Goal: Task Accomplishment & Management: Manage account settings

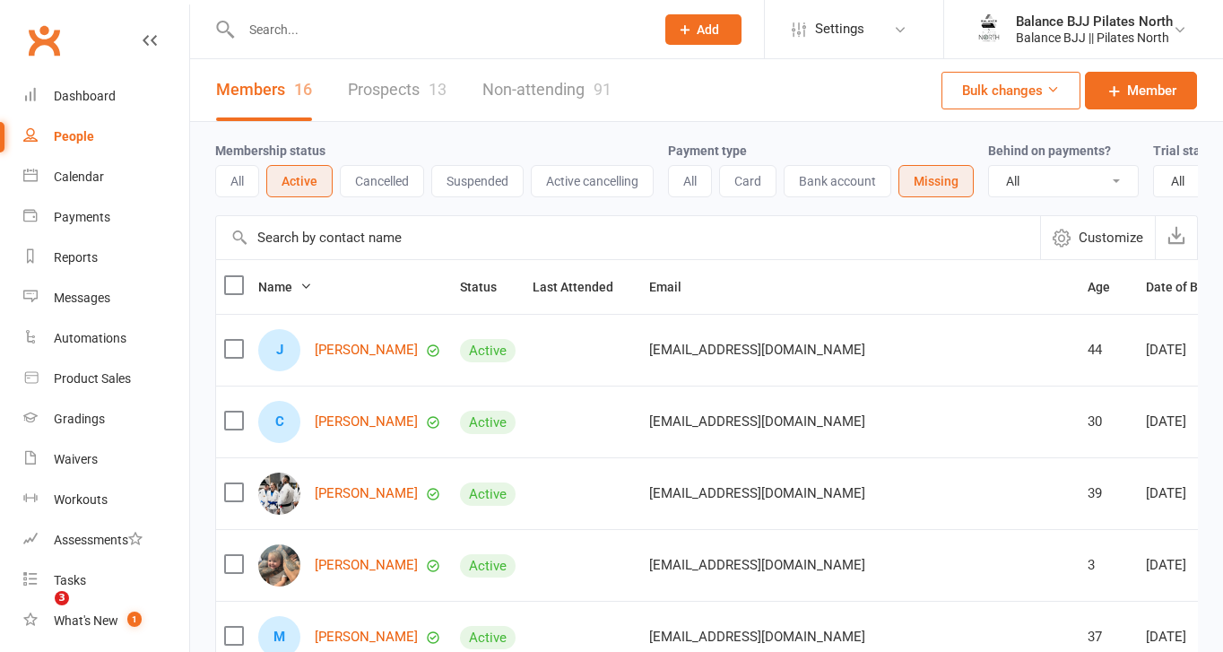
select select "100"
click at [65, 141] on div "People" at bounding box center [74, 136] width 40 height 14
click at [423, 30] on input "text" at bounding box center [439, 29] width 406 height 25
type input "m"
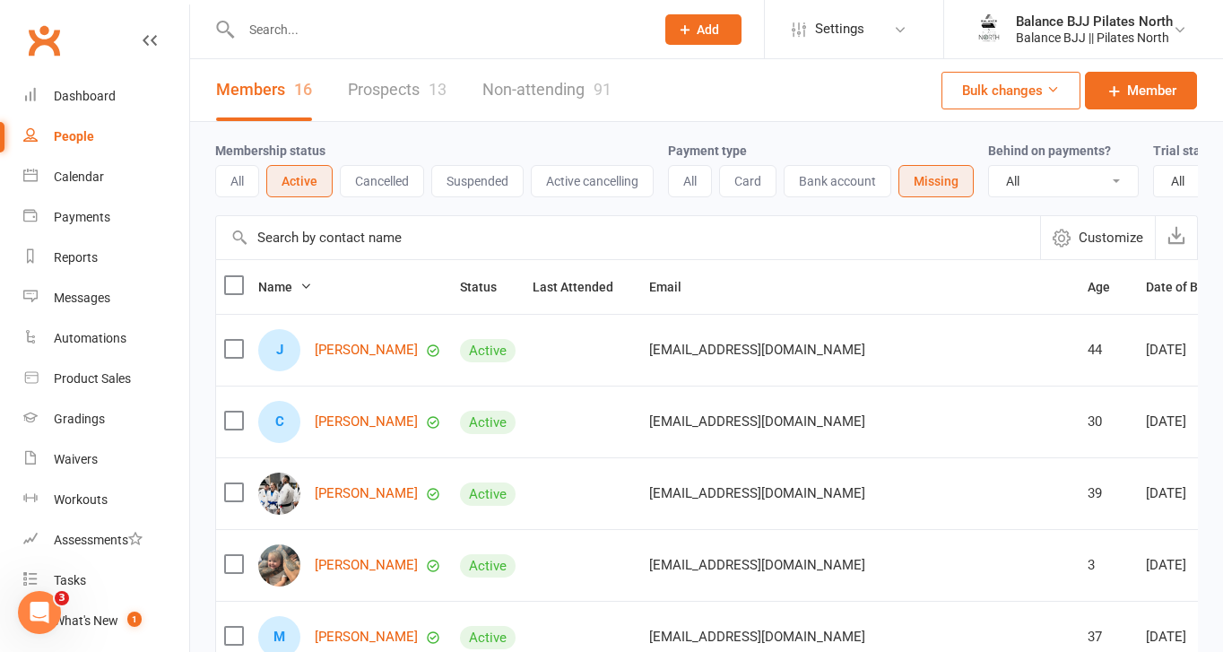
click at [698, 183] on button "All" at bounding box center [690, 181] width 44 height 32
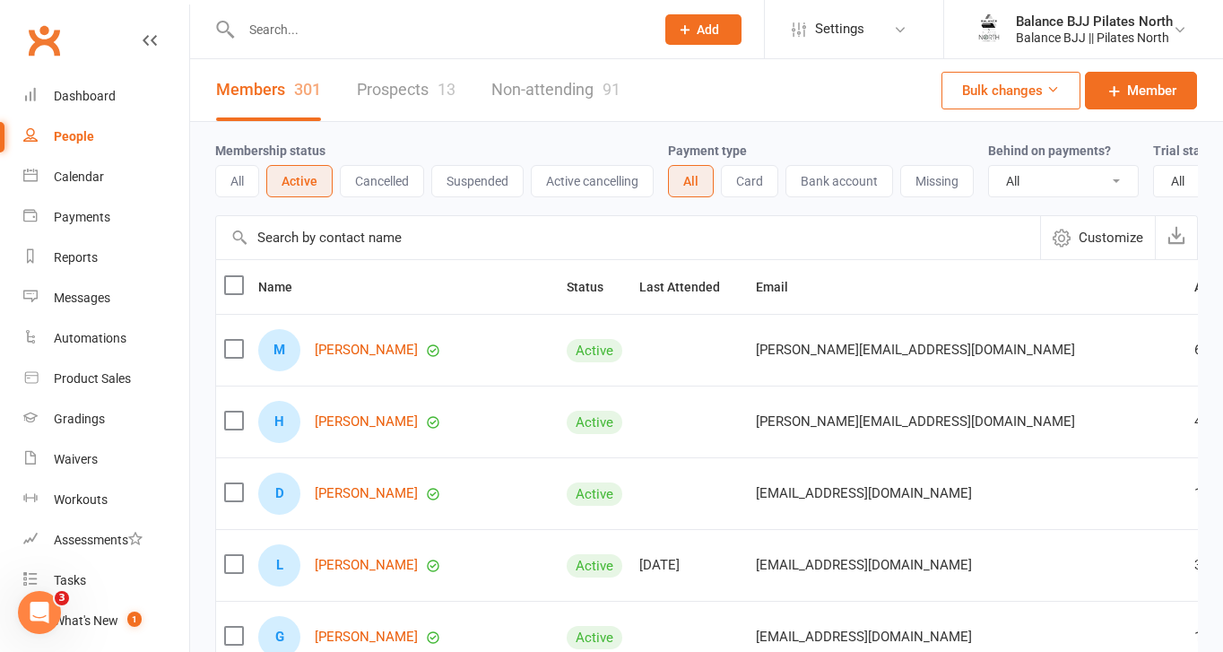
click at [247, 181] on button "All" at bounding box center [237, 181] width 44 height 32
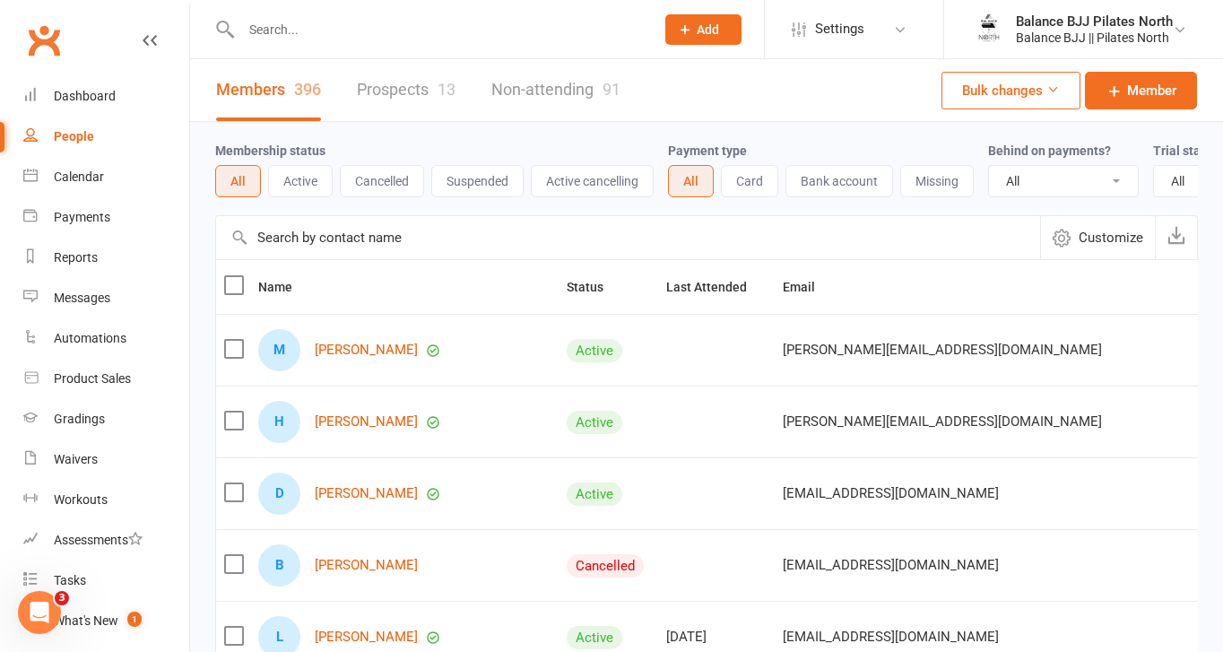
click at [273, 85] on link "Members 396" at bounding box center [268, 90] width 105 height 62
click at [66, 133] on div "People" at bounding box center [74, 136] width 40 height 14
click at [454, 25] on input "text" at bounding box center [439, 29] width 406 height 25
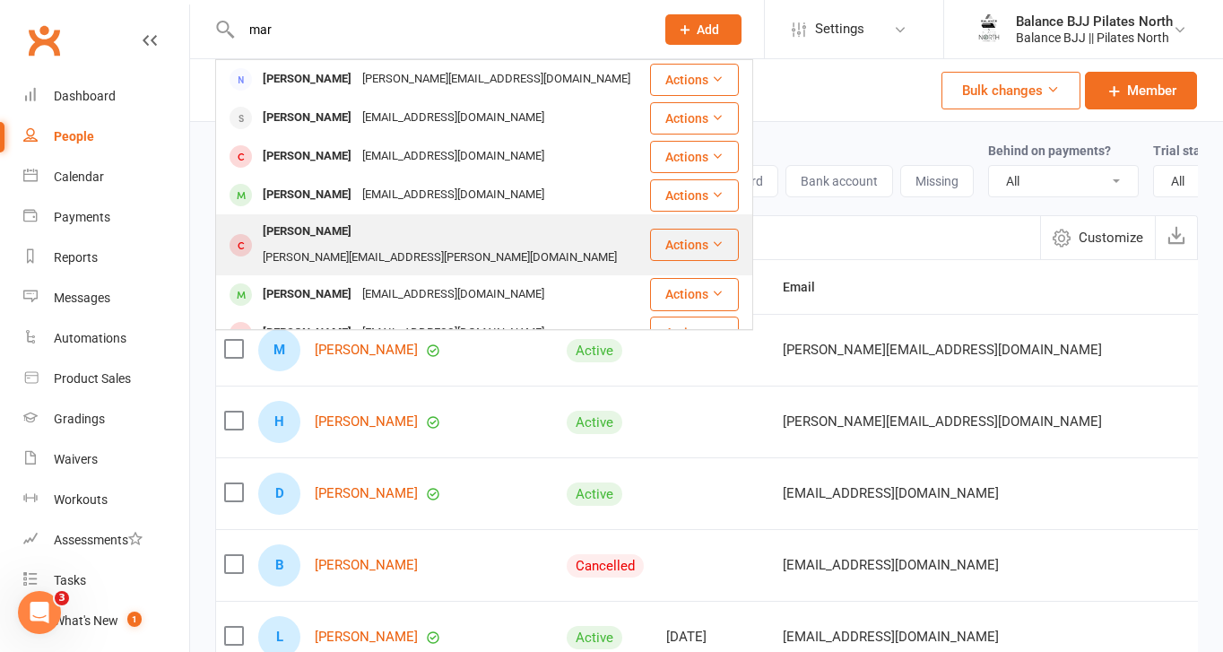
type input "mar"
click at [306, 233] on div "[PERSON_NAME]" at bounding box center [307, 232] width 100 height 26
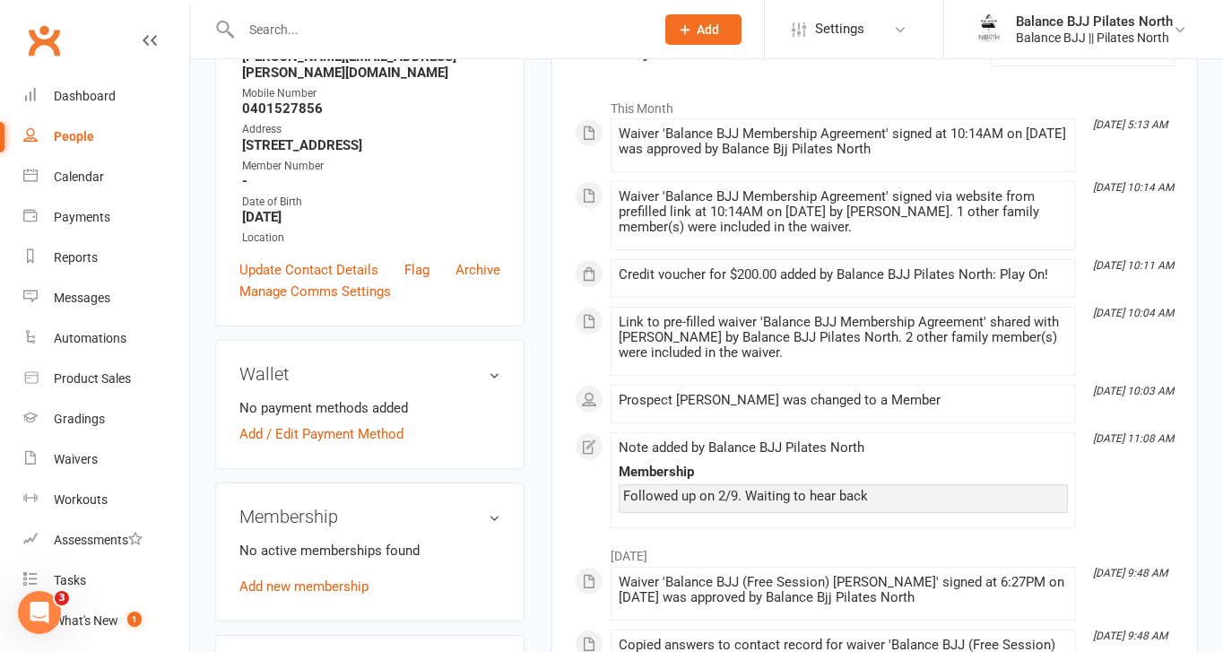
scroll to position [279, 0]
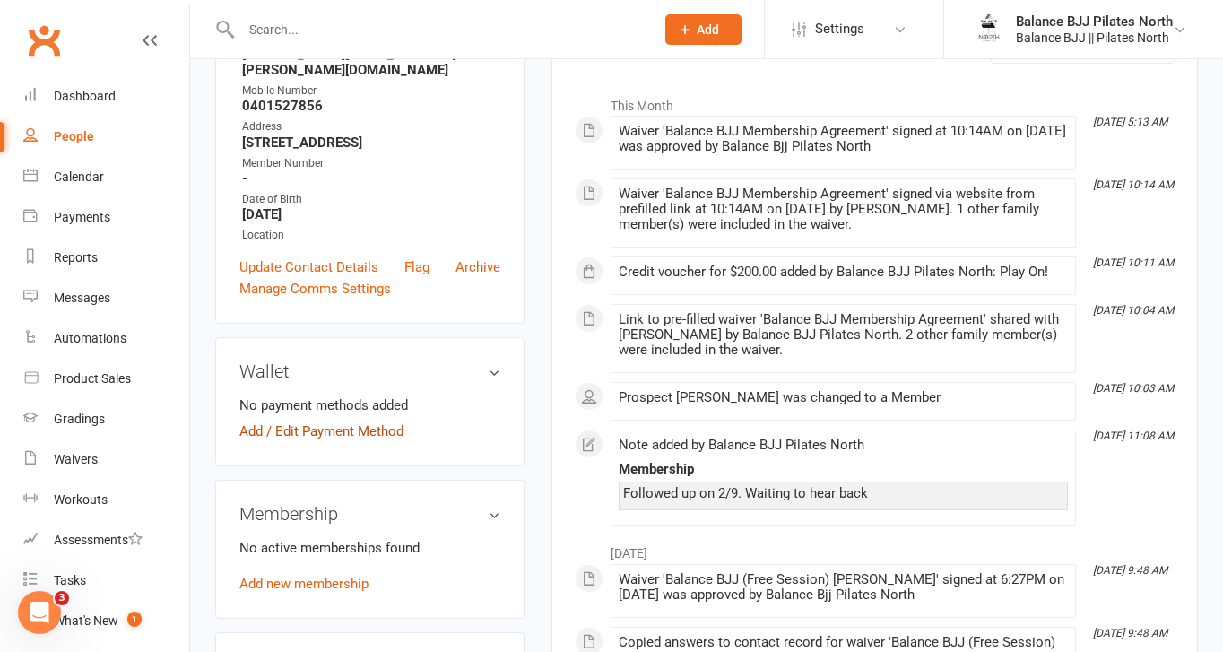
click at [333, 420] on link "Add / Edit Payment Method" at bounding box center [321, 431] width 164 height 22
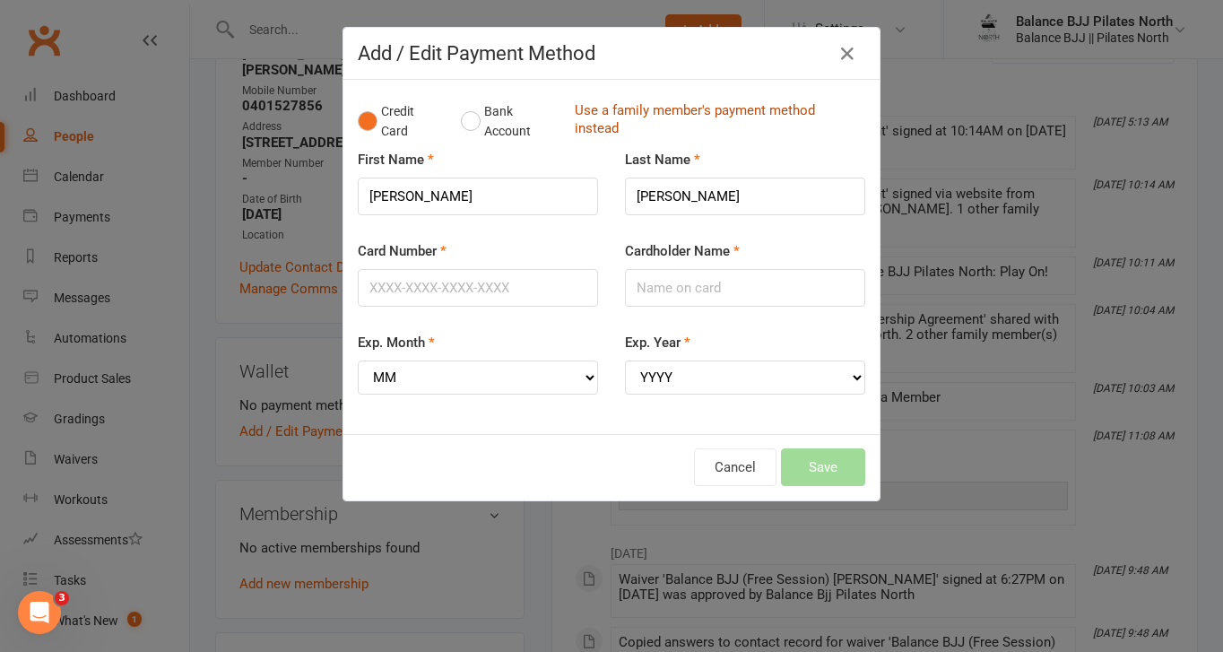
click at [593, 105] on link "Use a family member's payment method instead" at bounding box center [715, 121] width 281 height 40
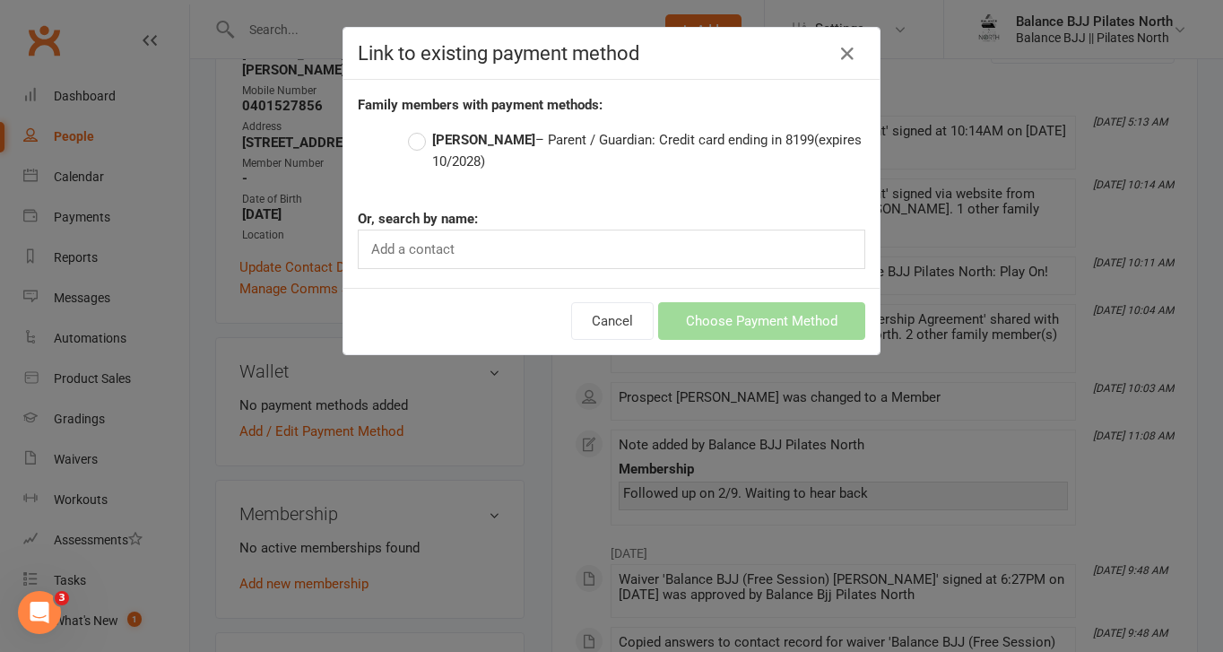
click at [528, 141] on label "[PERSON_NAME] – Parent / Guardian: Credit card ending in 8199 (expires 10/2028)" at bounding box center [636, 150] width 457 height 43
click at [420, 129] on input "[PERSON_NAME] – Parent / Guardian: Credit card ending in 8199 (expires 10/2028)" at bounding box center [414, 129] width 12 height 0
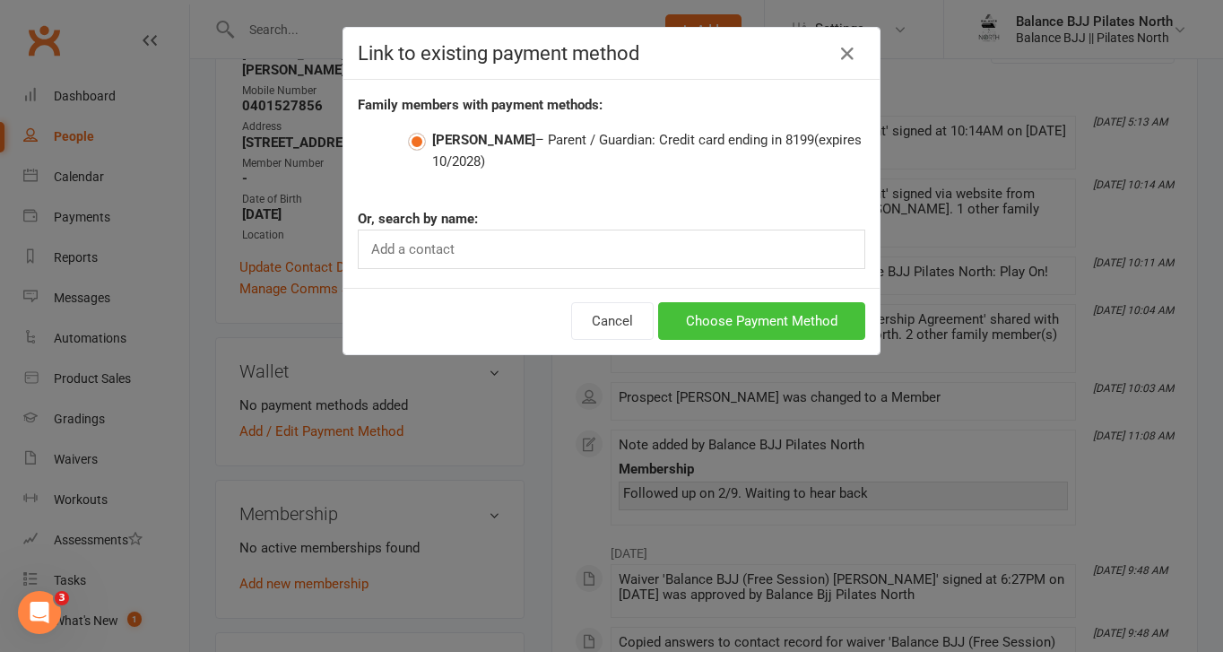
click at [733, 307] on button "Choose Payment Method" at bounding box center [761, 321] width 207 height 38
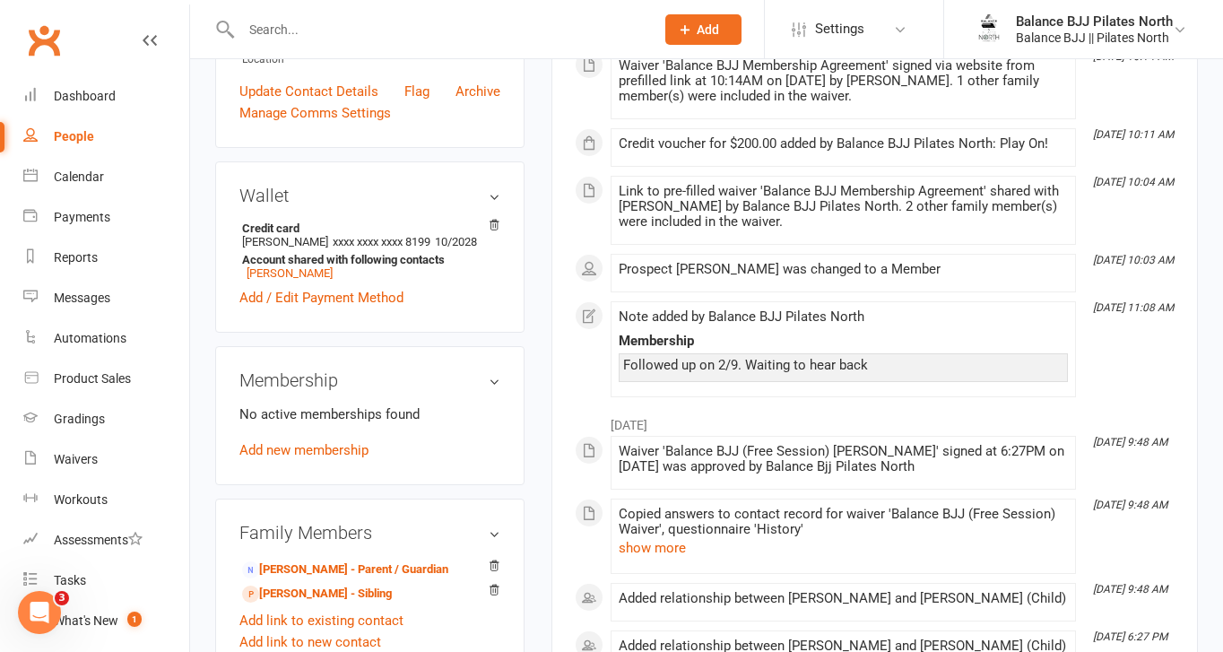
scroll to position [455, 0]
click at [316, 441] on link "Add new membership" at bounding box center [303, 449] width 129 height 16
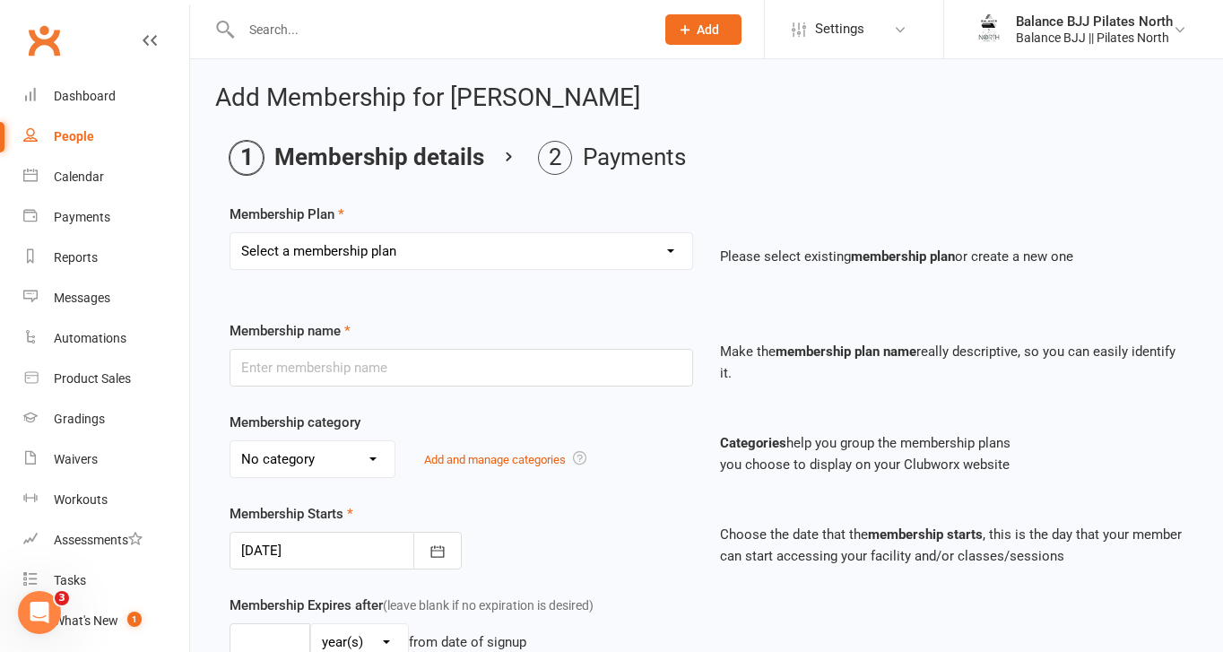
click at [593, 266] on select "Select a membership plan Create new Membership Plan Adults Unlimited Adults Unl…" at bounding box center [461, 251] width 462 height 36
select select "4"
click at [230, 233] on select "Select a membership plan Create new Membership Plan Adults Unlimited Adults Unl…" at bounding box center [461, 251] width 462 height 36
type input "Kids Unlimited"
select select "0"
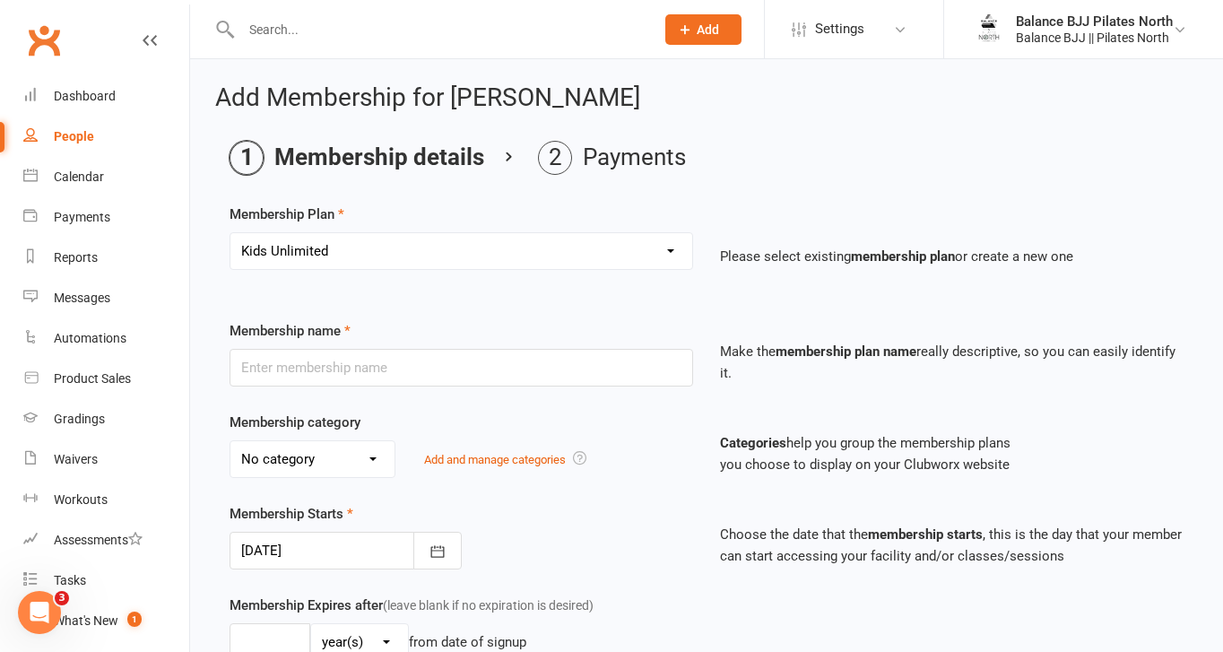
type input "0"
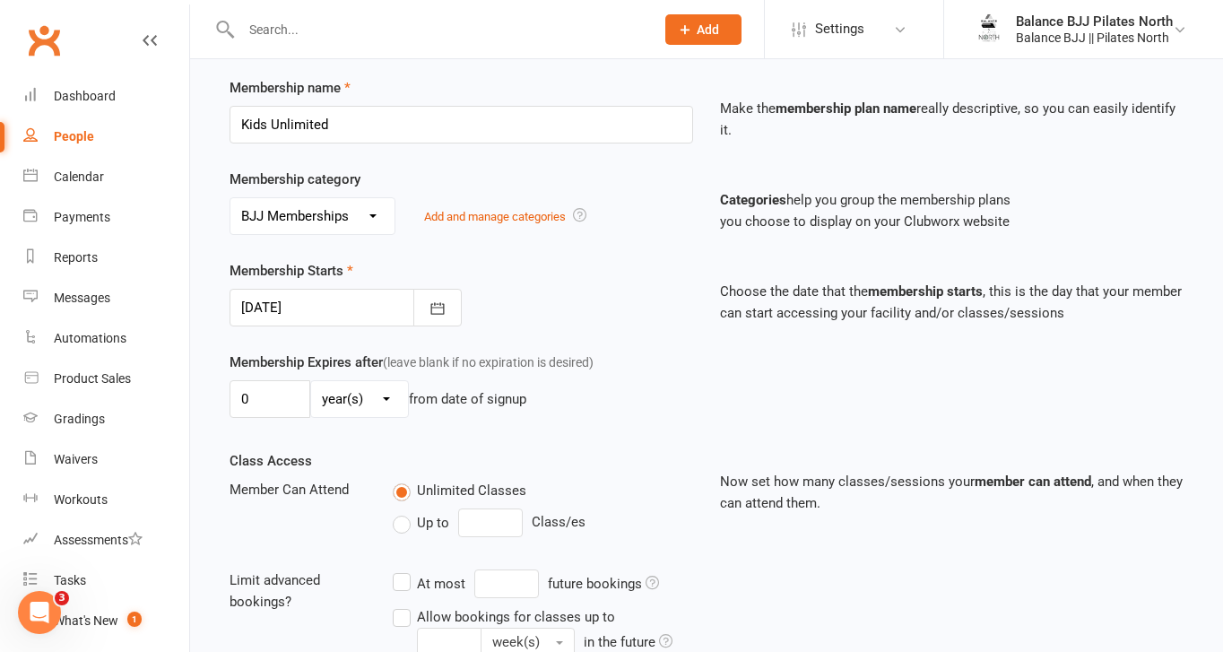
scroll to position [247, 0]
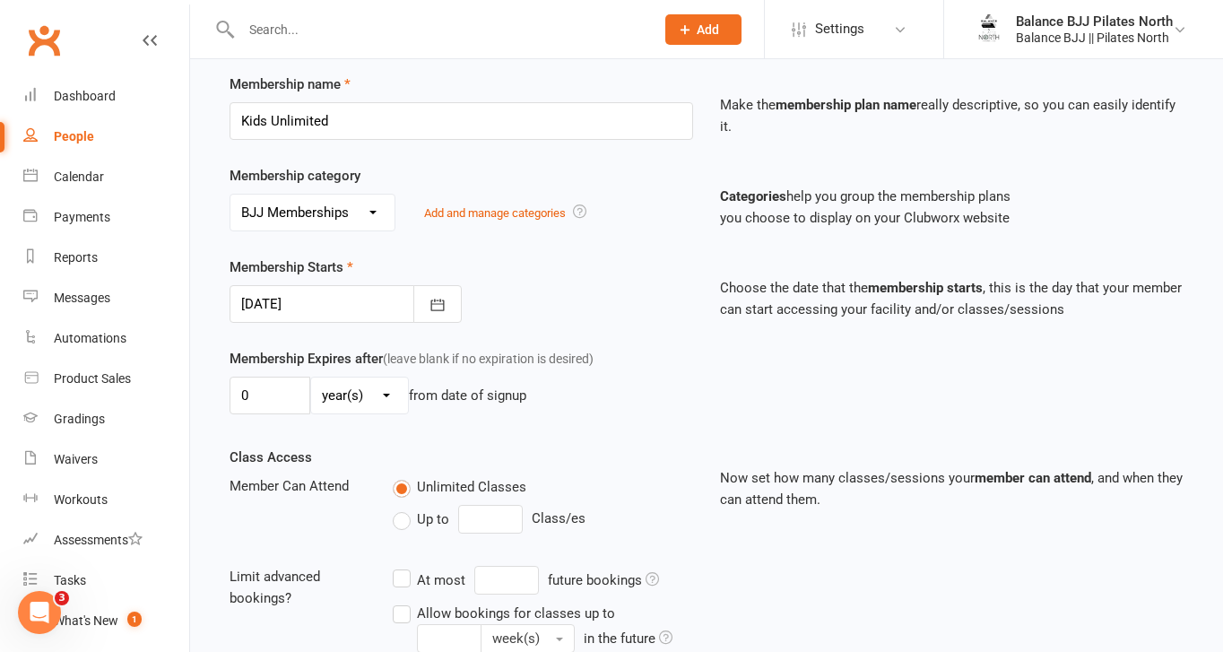
click at [370, 309] on div at bounding box center [345, 304] width 232 height 38
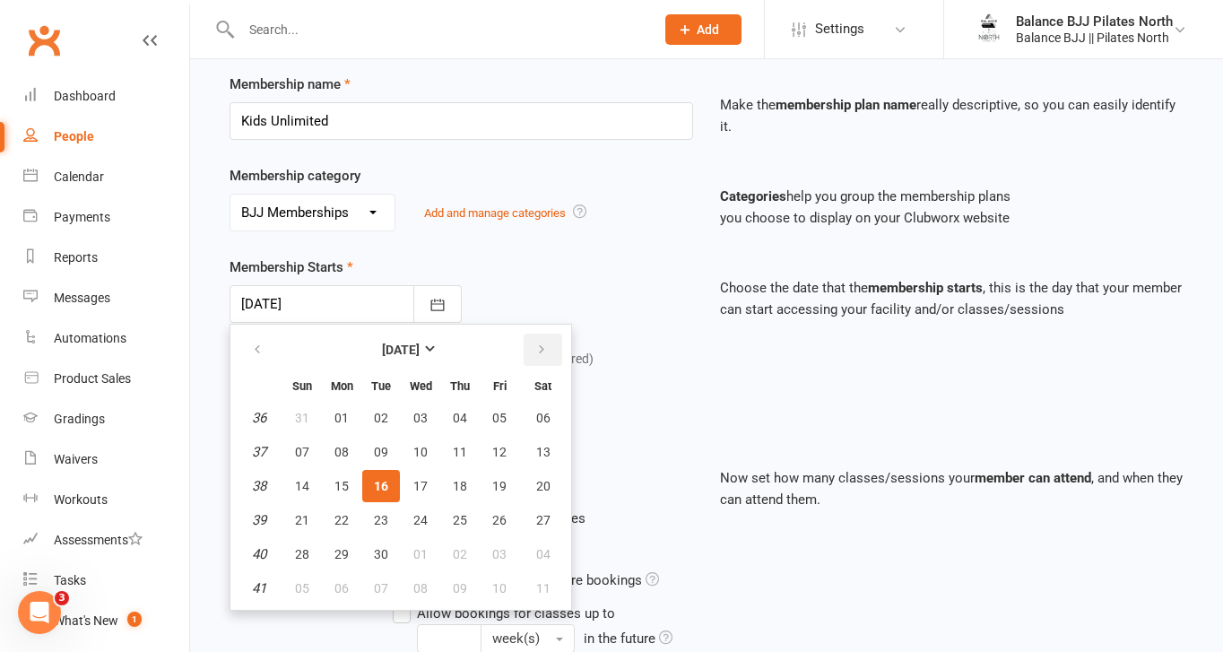
click at [539, 352] on icon "button" at bounding box center [541, 349] width 13 height 14
click at [344, 481] on span "13" at bounding box center [341, 486] width 14 height 14
type input "[DATE]"
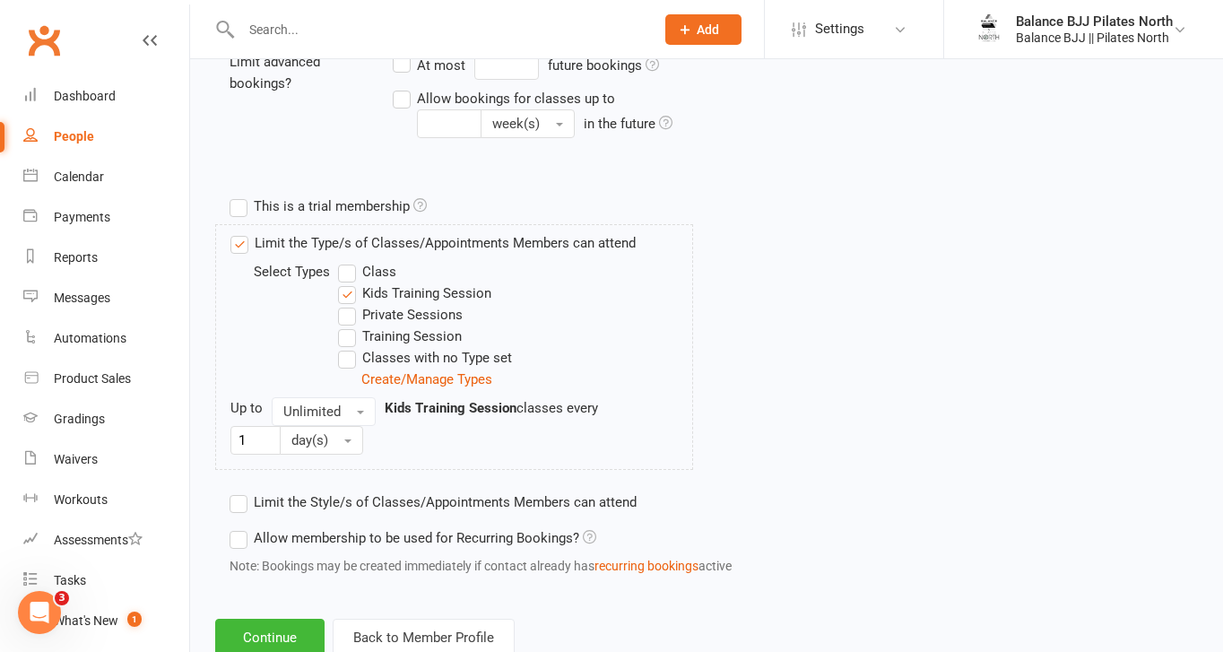
scroll to position [817, 0]
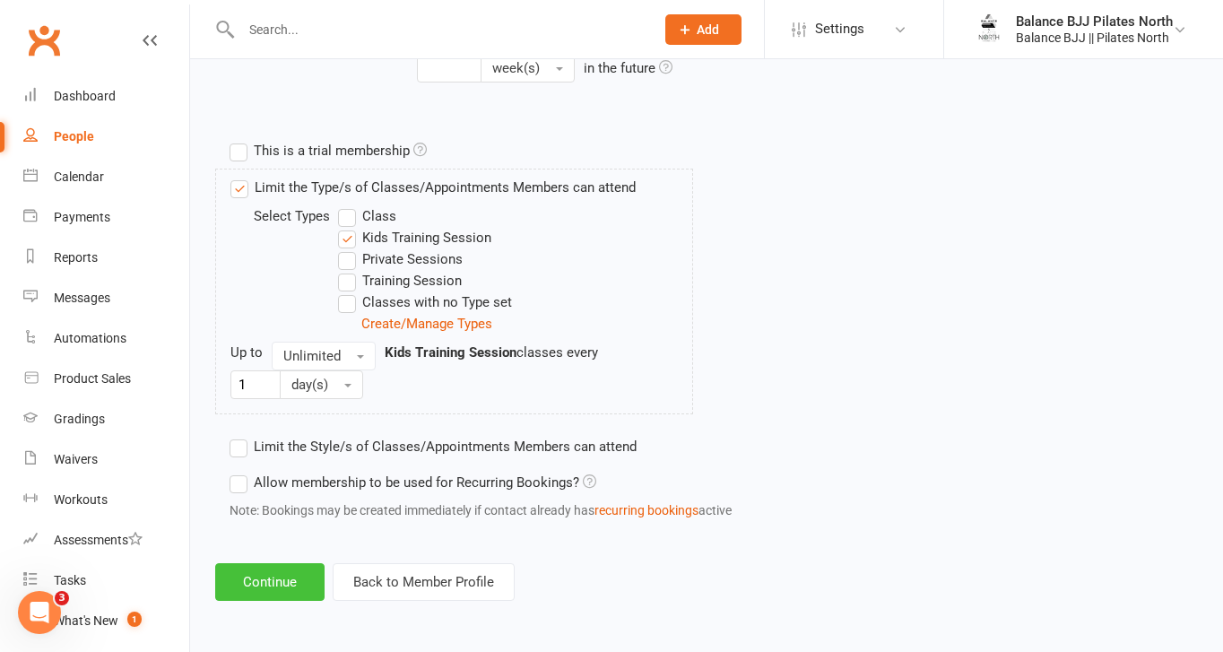
click at [290, 585] on button "Continue" at bounding box center [269, 582] width 109 height 38
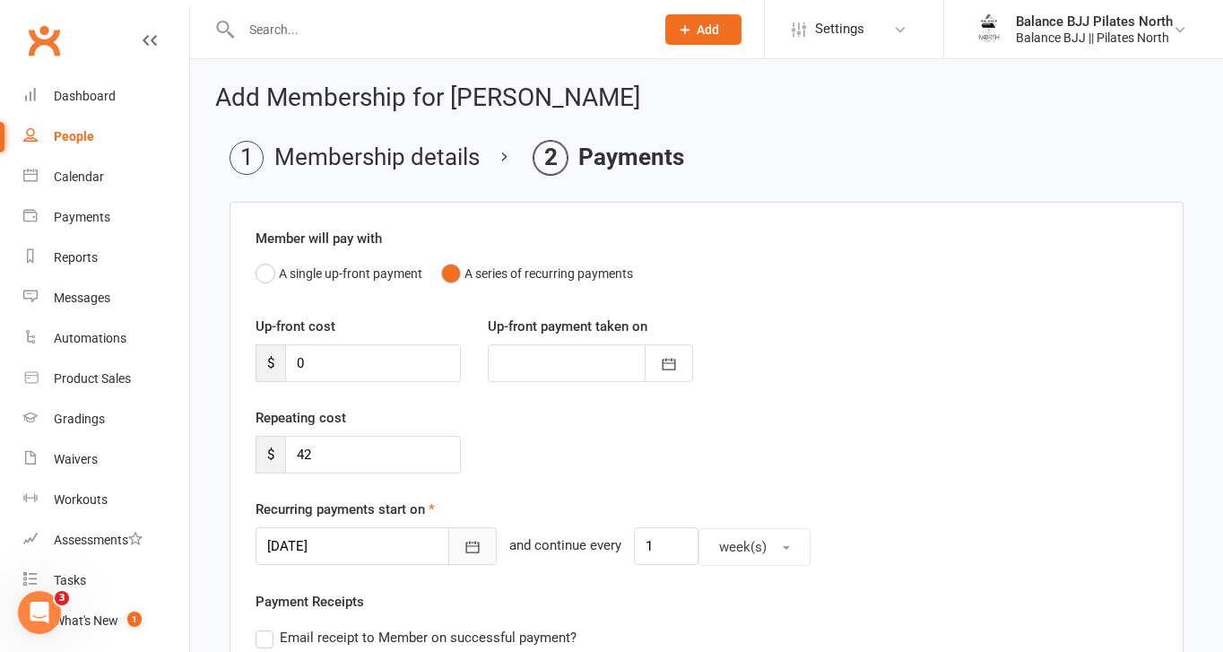
click at [463, 538] on icon "button" at bounding box center [472, 547] width 18 height 18
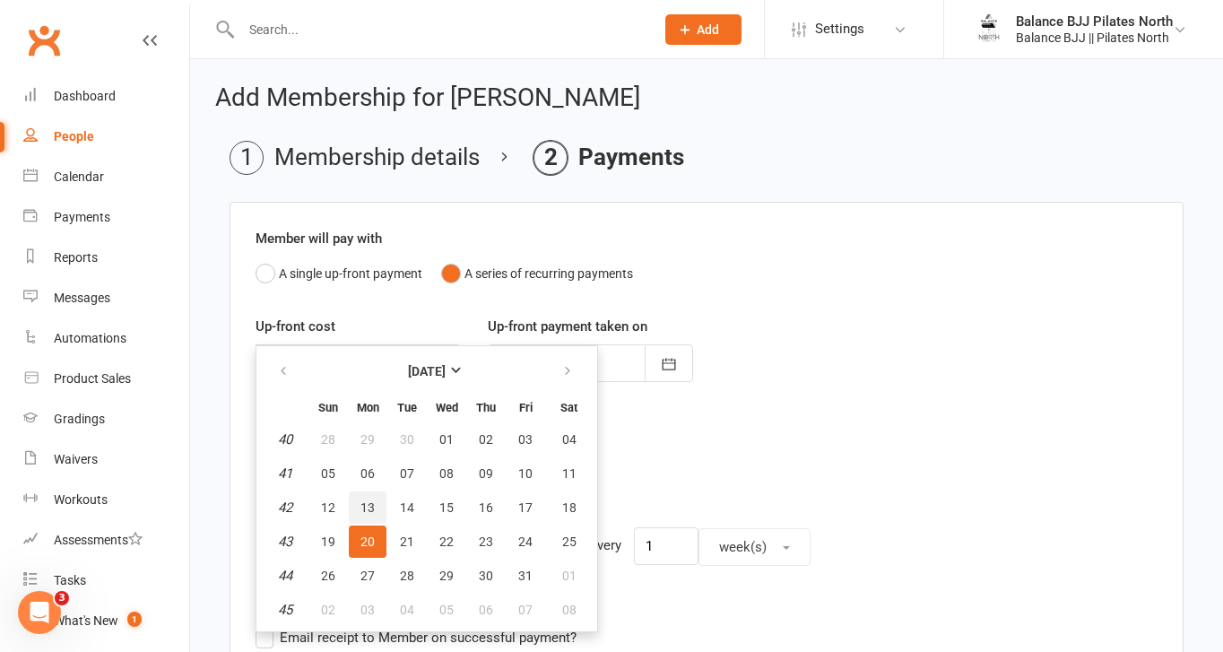
click at [369, 508] on span "13" at bounding box center [367, 507] width 14 height 14
type input "[DATE]"
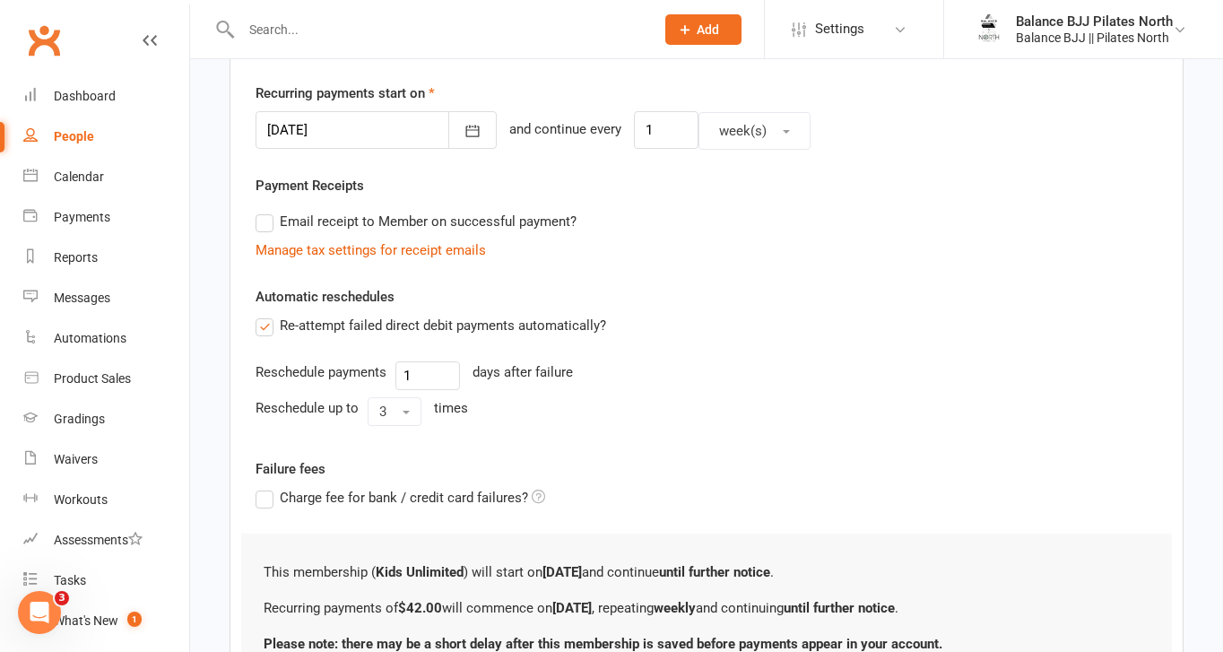
scroll to position [580, 0]
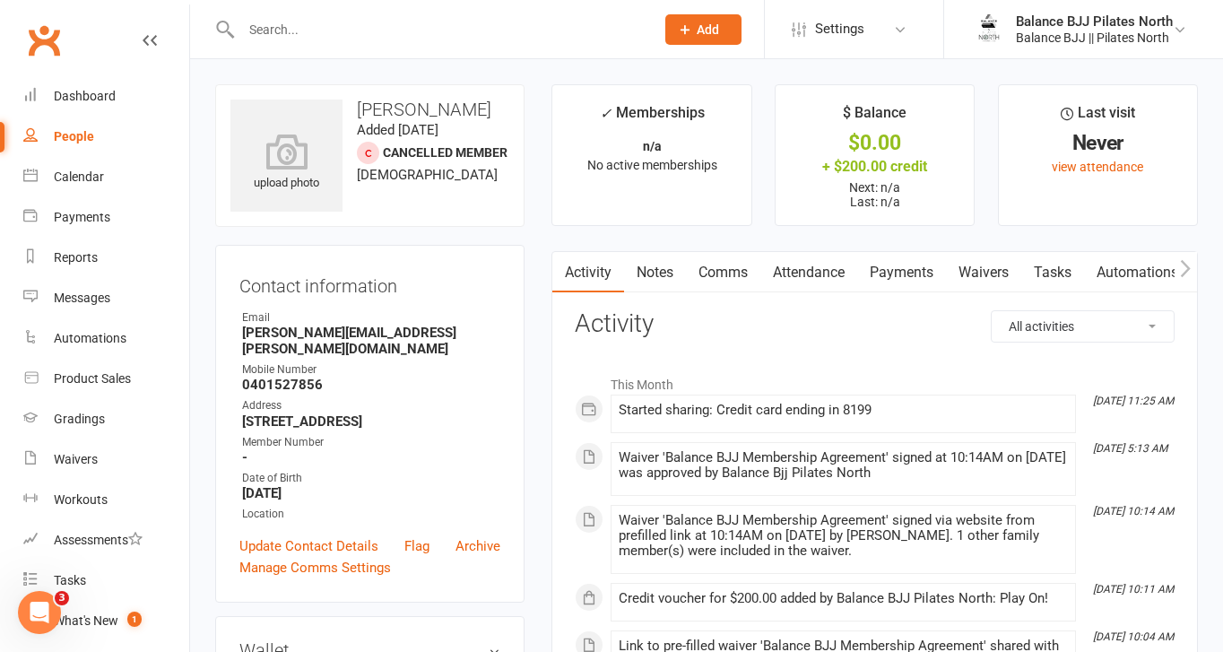
click at [358, 23] on input "text" at bounding box center [439, 29] width 406 height 25
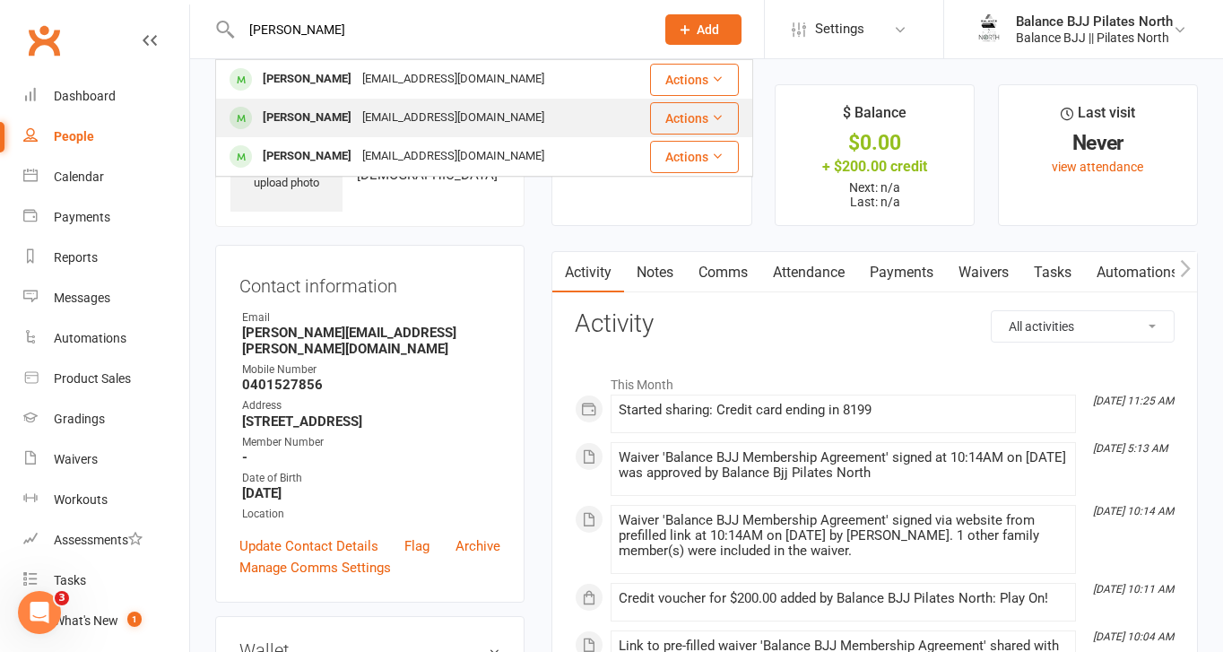
type input "[PERSON_NAME]"
click at [333, 118] on div "[PERSON_NAME]" at bounding box center [307, 118] width 100 height 26
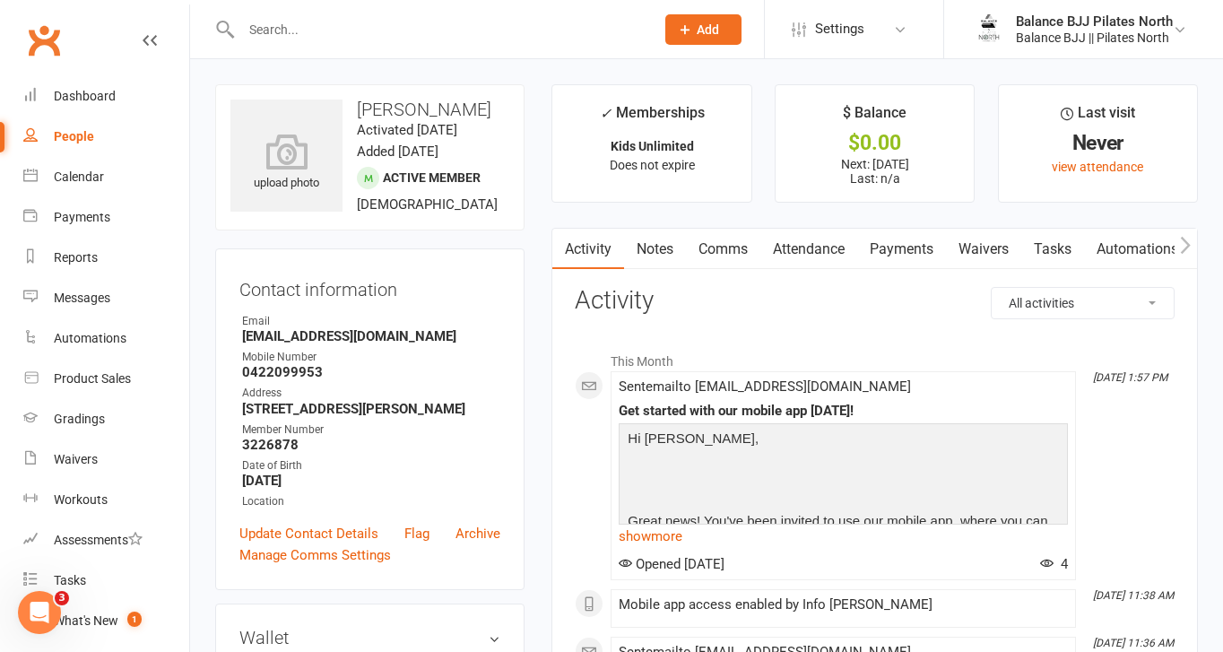
scroll to position [0, 1]
click at [922, 245] on link "Payments" at bounding box center [900, 249] width 89 height 41
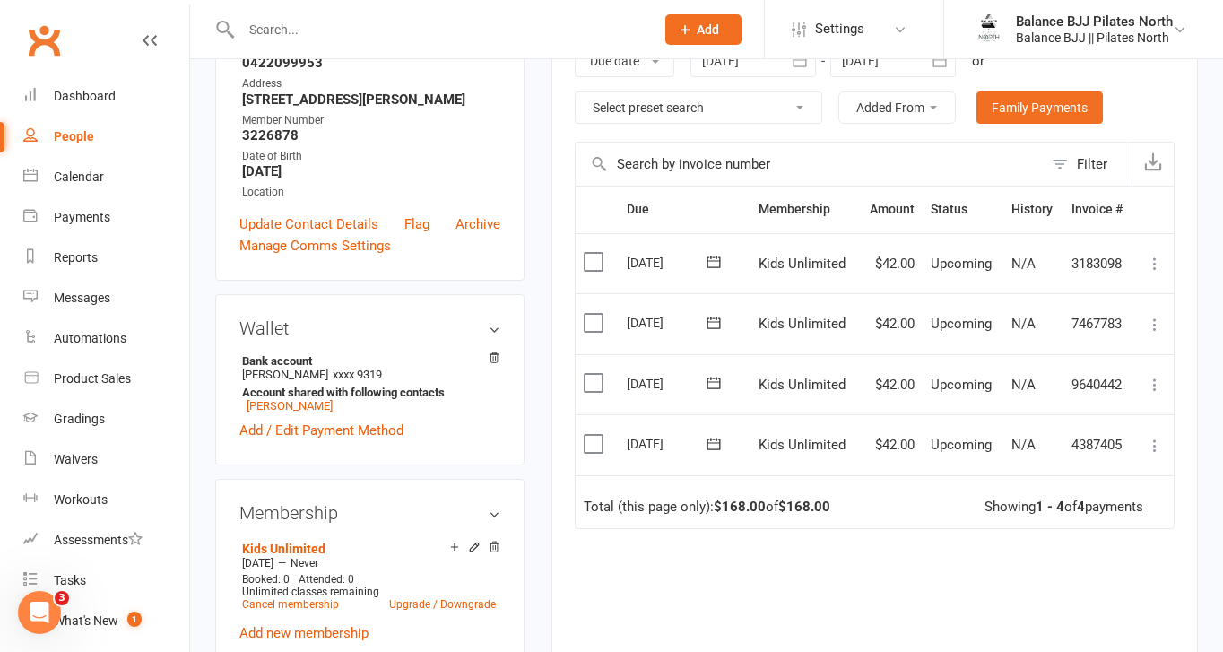
scroll to position [314, 0]
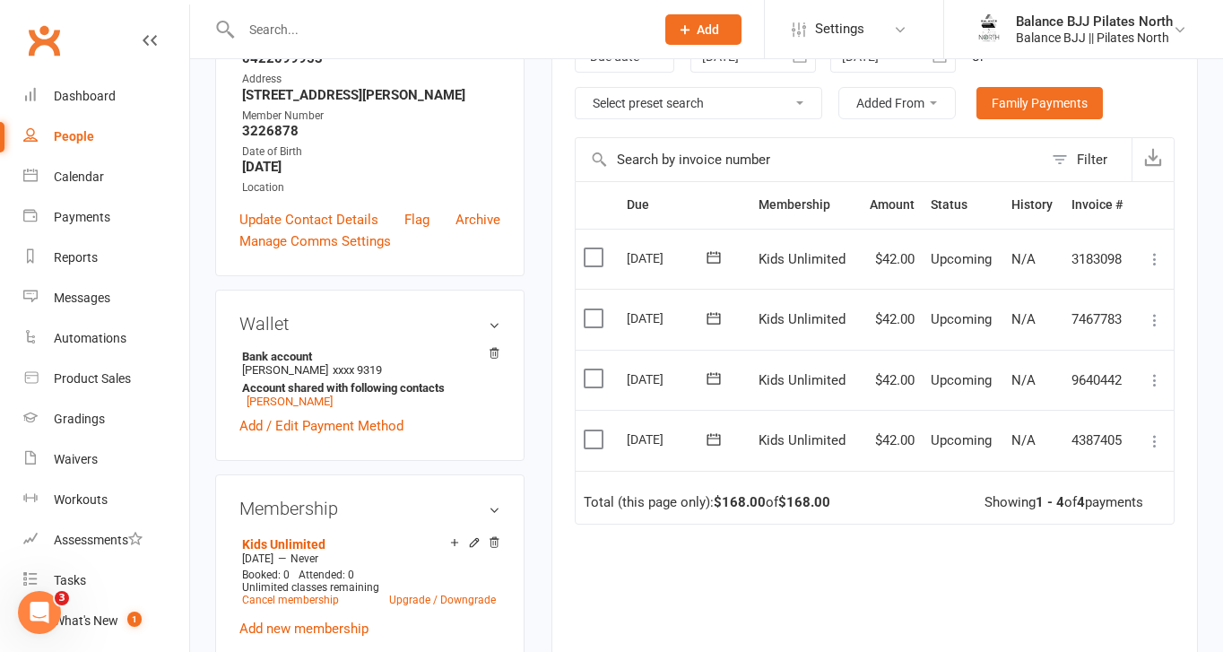
click at [74, 134] on div "People" at bounding box center [74, 136] width 40 height 14
select select "100"
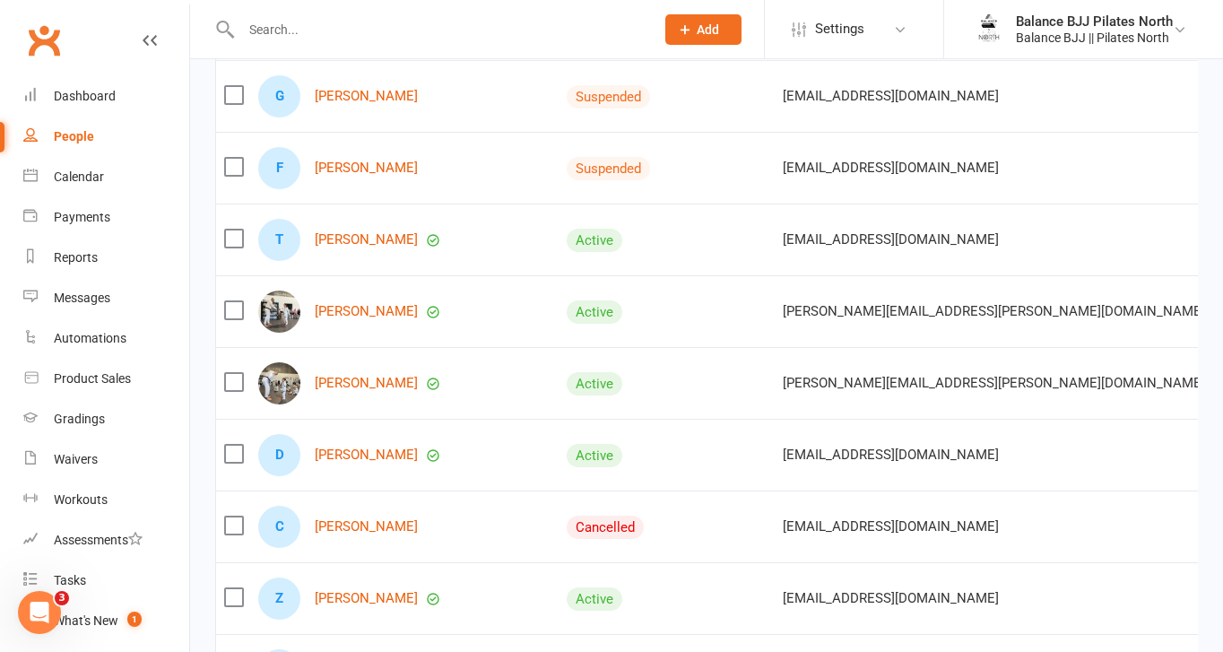
scroll to position [2829, 0]
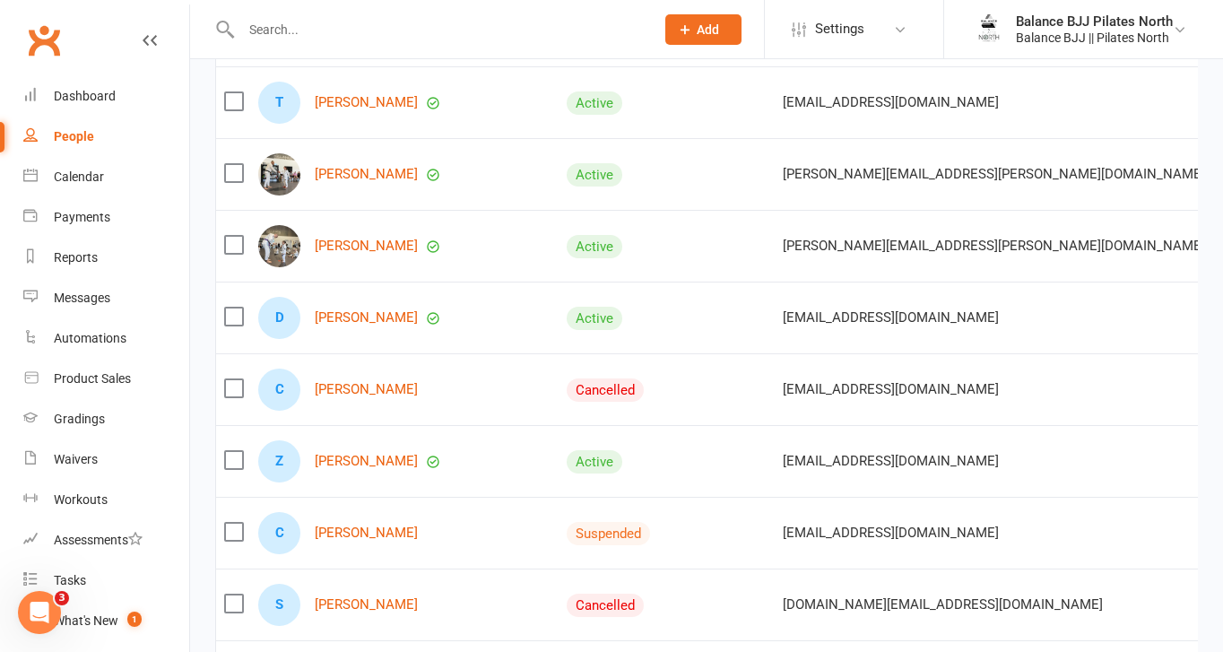
click at [342, 30] on input "text" at bounding box center [439, 29] width 406 height 25
type input "[PERSON_NAME]"
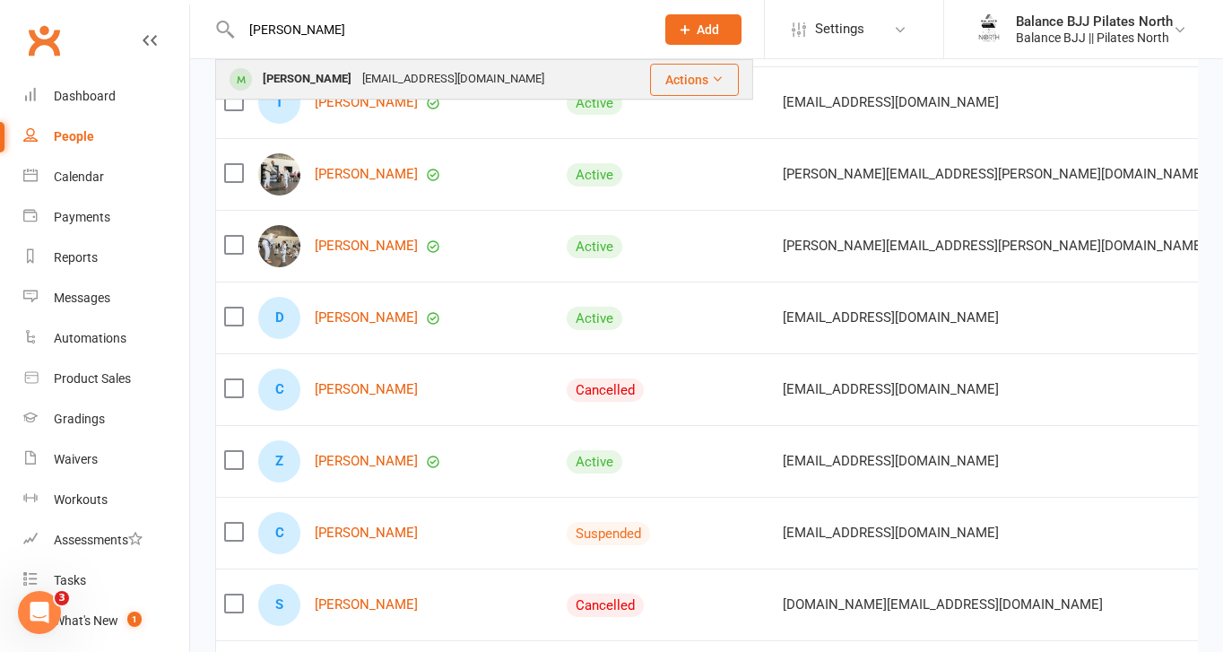
click at [327, 72] on div "[PERSON_NAME]" at bounding box center [307, 79] width 100 height 26
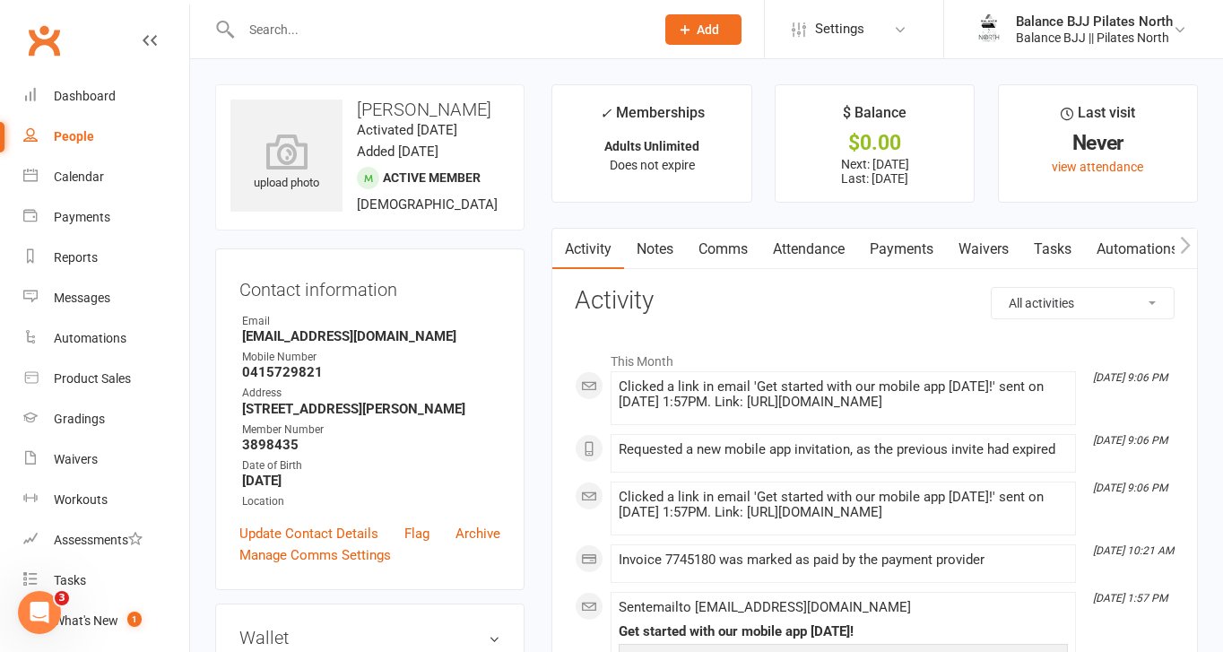
click at [1191, 247] on button "button" at bounding box center [1185, 249] width 22 height 40
click at [1008, 249] on link "Mobile App" at bounding box center [1032, 249] width 97 height 41
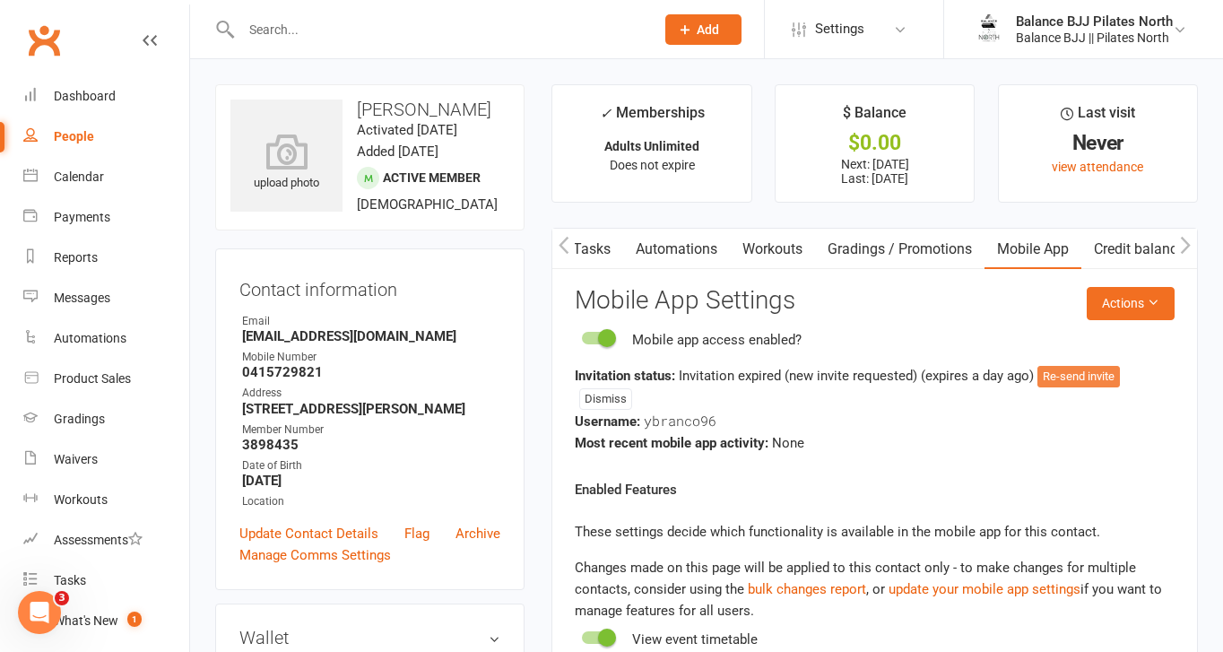
click at [1057, 370] on button "Re-send invite" at bounding box center [1078, 377] width 82 height 22
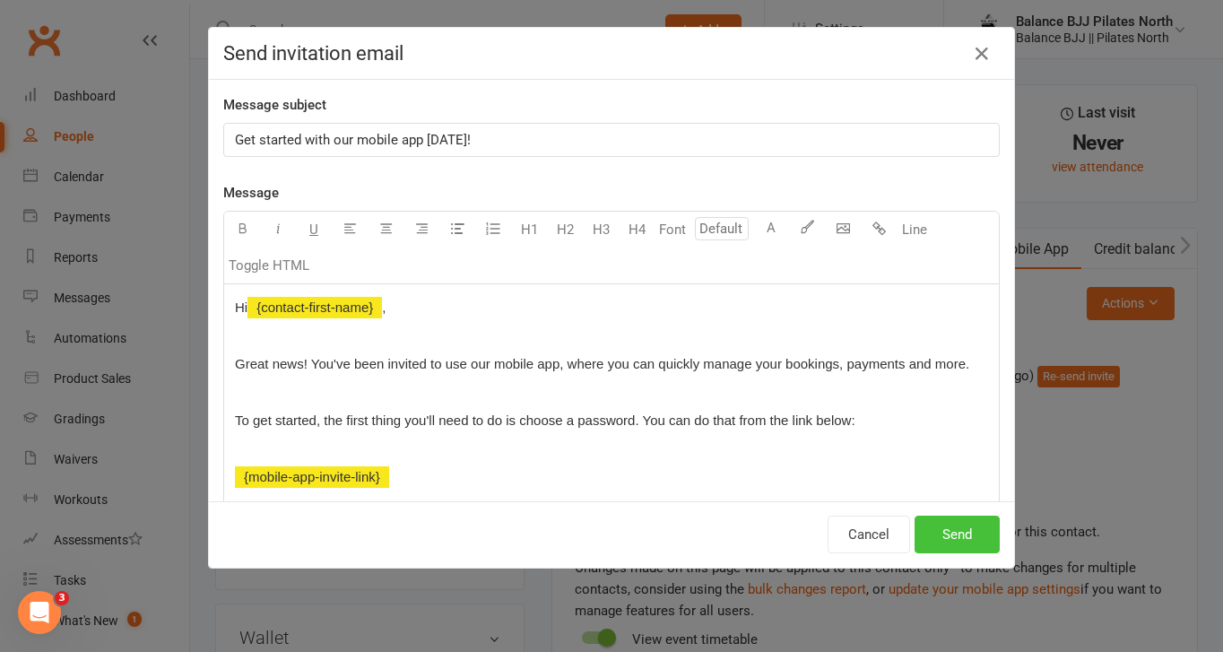
click at [939, 537] on button "Send" at bounding box center [956, 534] width 85 height 38
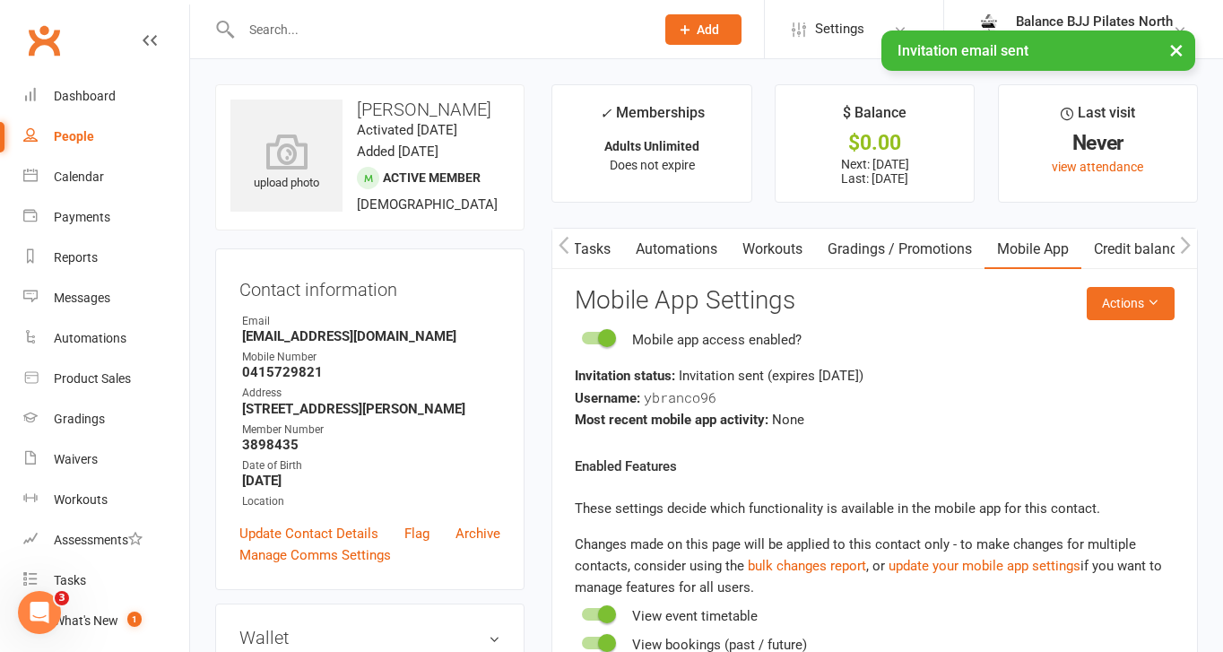
click at [371, 30] on div "× Invitation email sent" at bounding box center [599, 30] width 1199 height 0
click at [367, 22] on input "text" at bounding box center [439, 29] width 406 height 25
type input "ben"
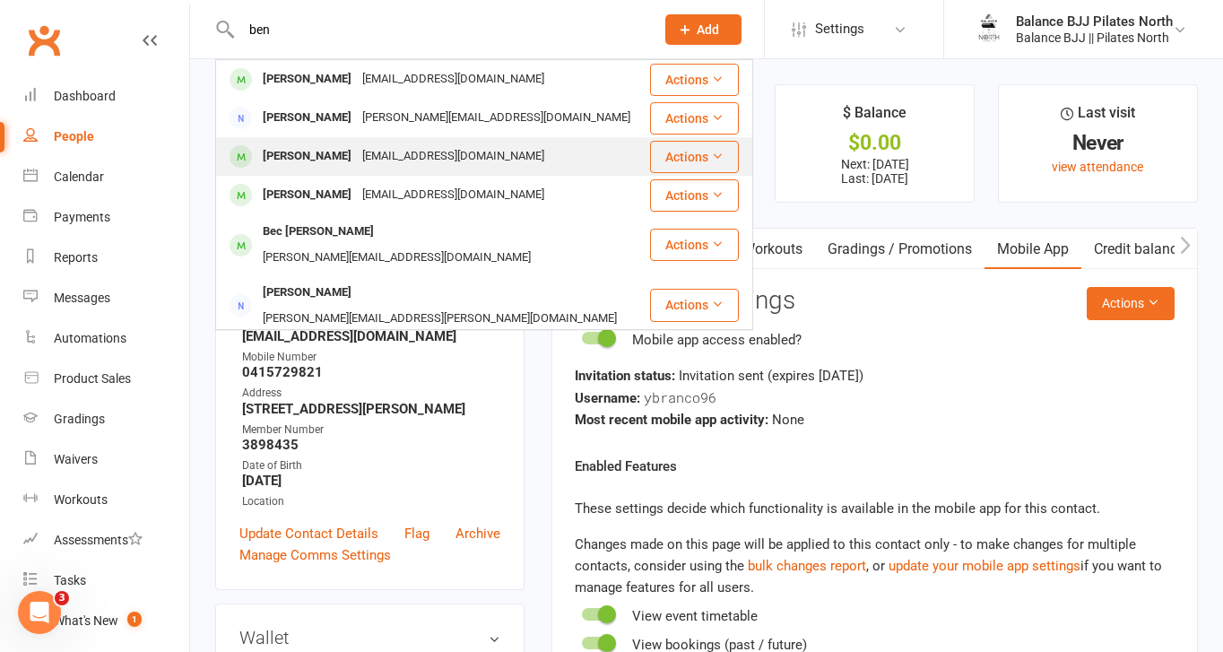
click at [325, 168] on div "[PERSON_NAME]" at bounding box center [307, 156] width 100 height 26
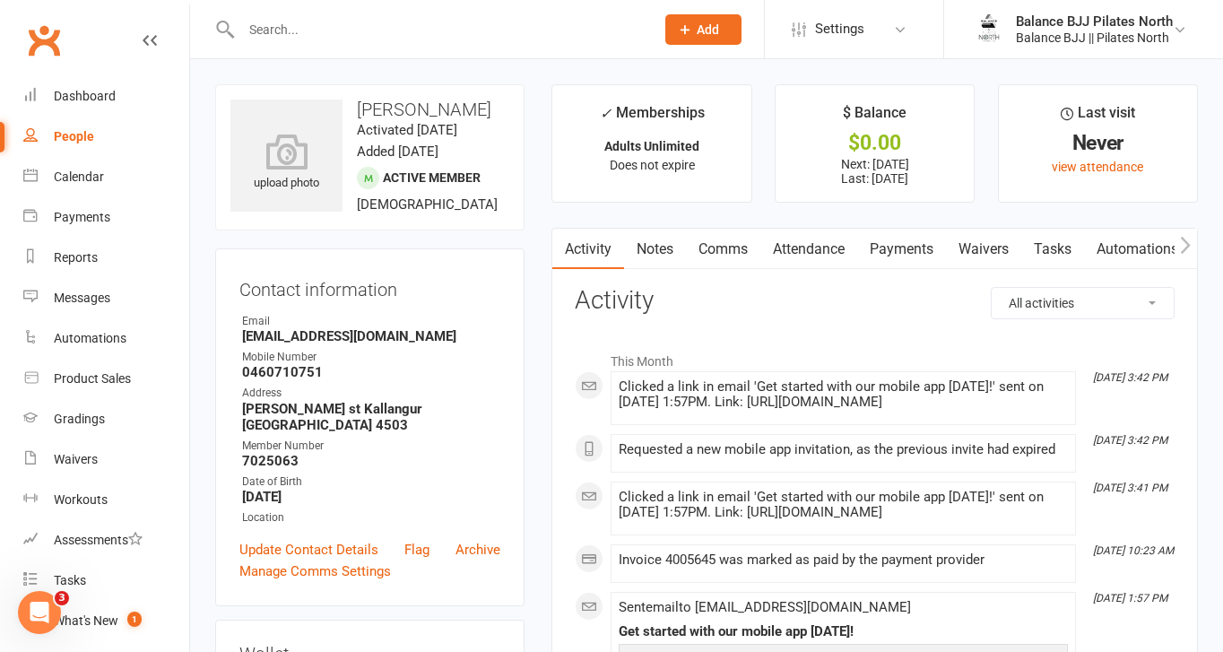
click at [1184, 240] on icon "button" at bounding box center [1186, 245] width 10 height 17
click at [1182, 241] on icon "button" at bounding box center [1185, 245] width 11 height 19
click at [1185, 240] on icon "button" at bounding box center [1186, 245] width 10 height 17
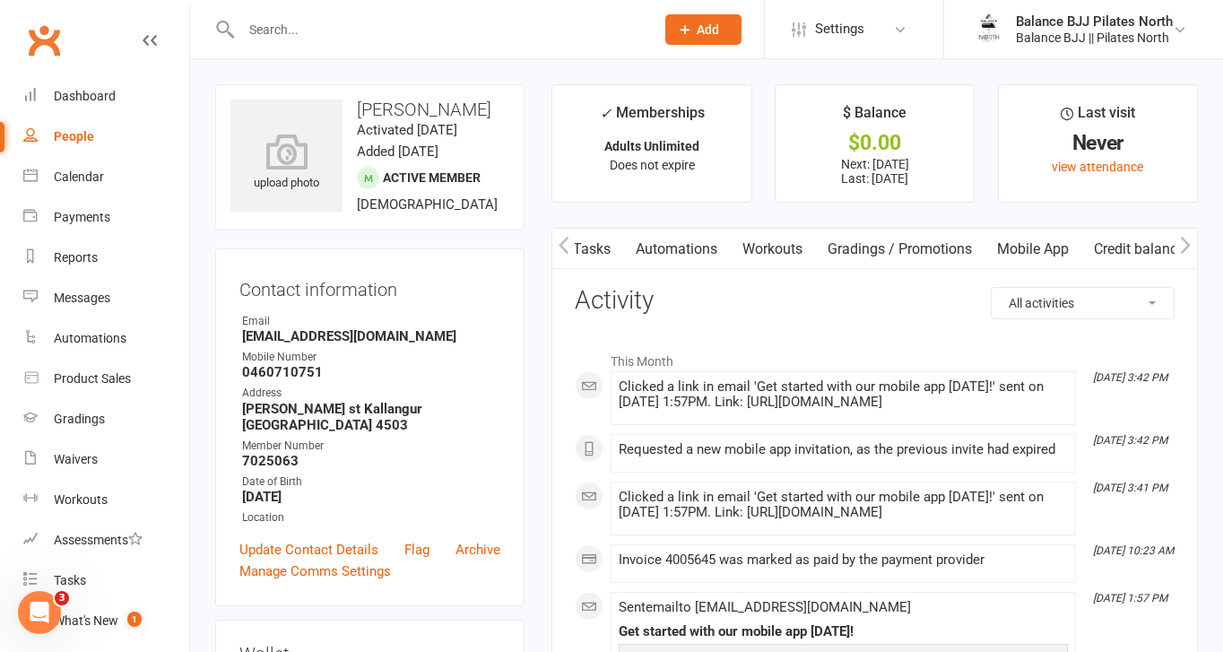
click at [1024, 262] on link "Mobile App" at bounding box center [1032, 249] width 97 height 41
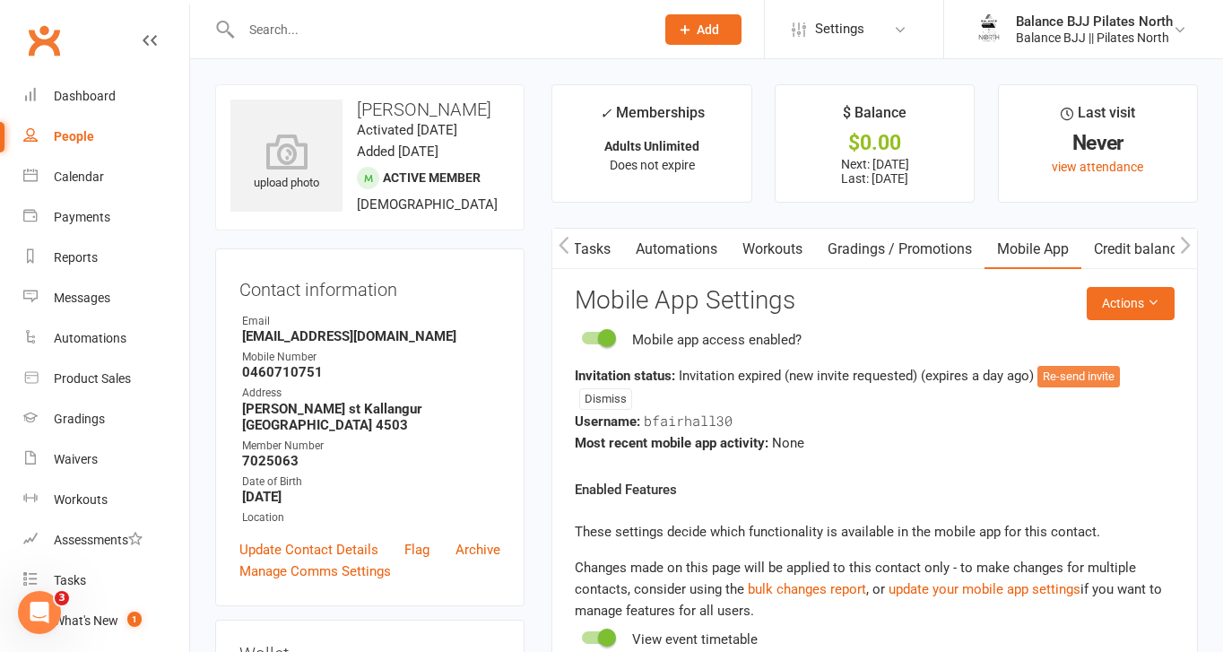
click at [1062, 378] on button "Re-send invite" at bounding box center [1078, 377] width 82 height 22
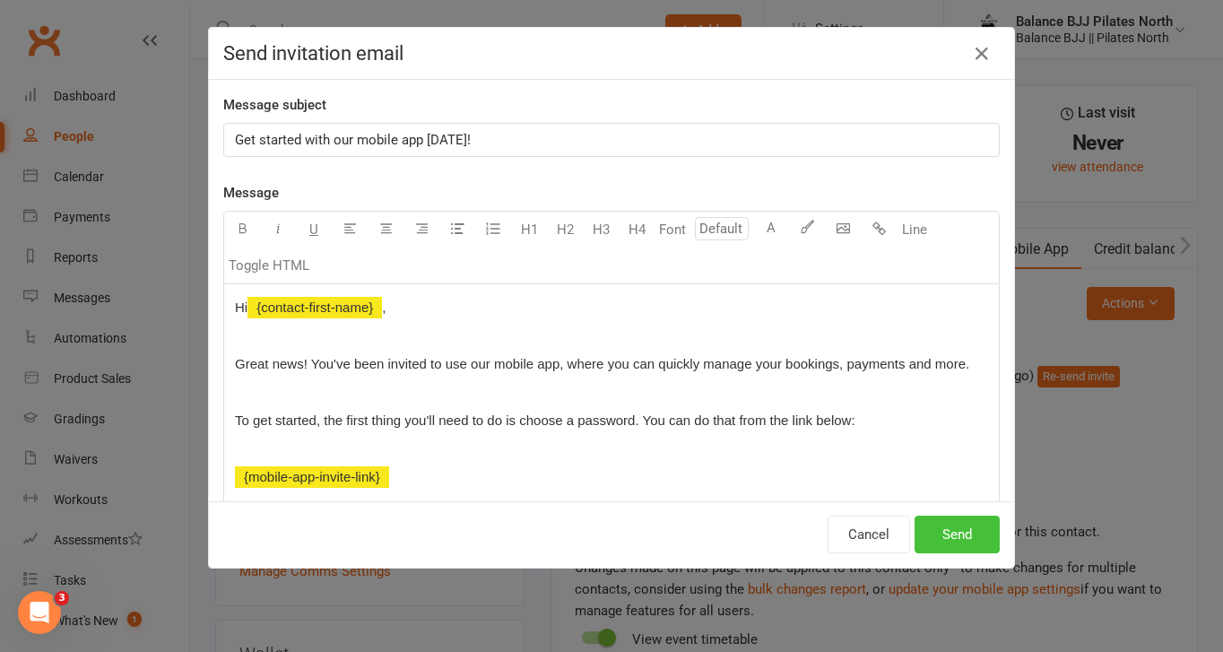
click at [951, 540] on button "Send" at bounding box center [956, 534] width 85 height 38
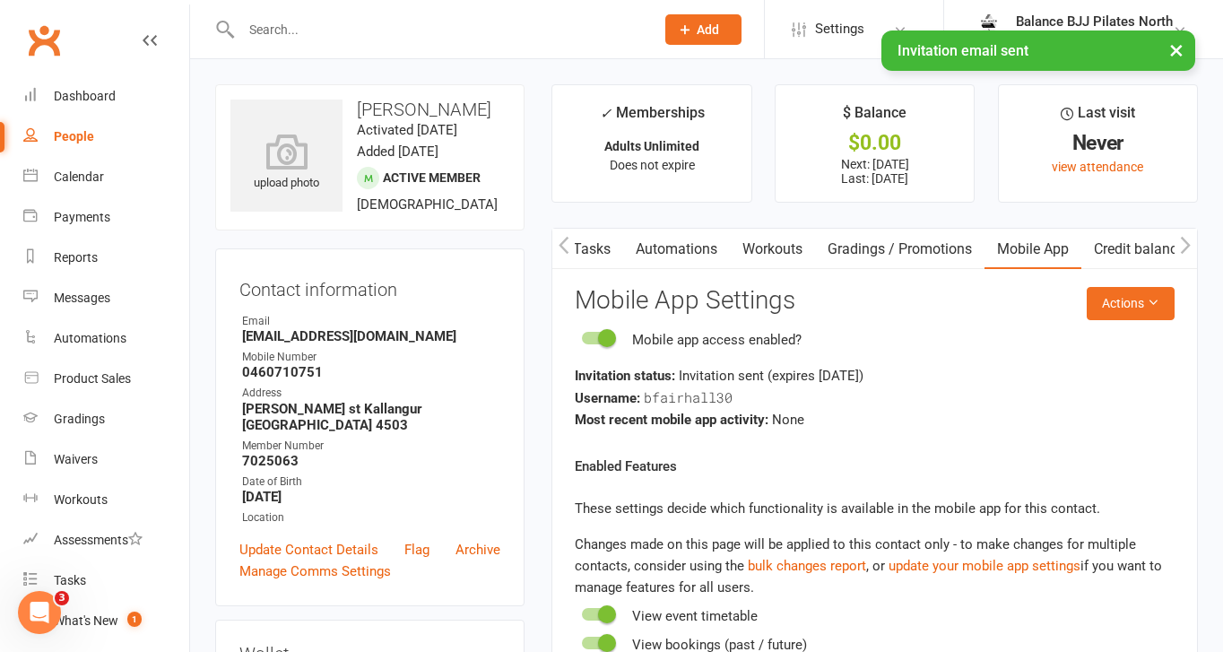
click at [48, 138] on link "People" at bounding box center [106, 137] width 166 height 40
select select "100"
